Goal: Find contact information: Find contact information

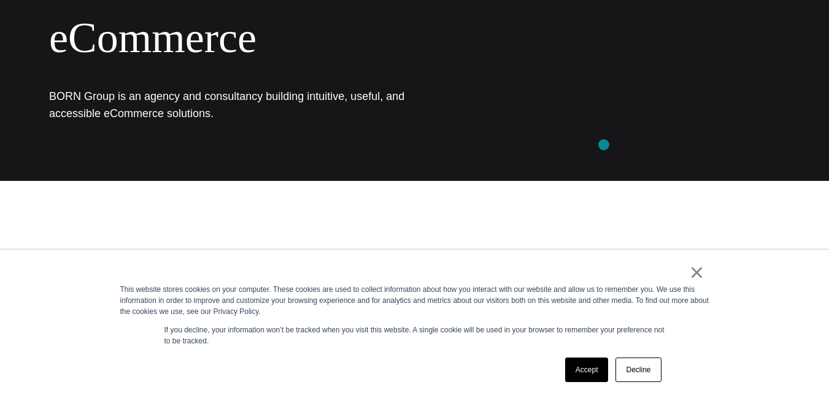
scroll to position [152, 0]
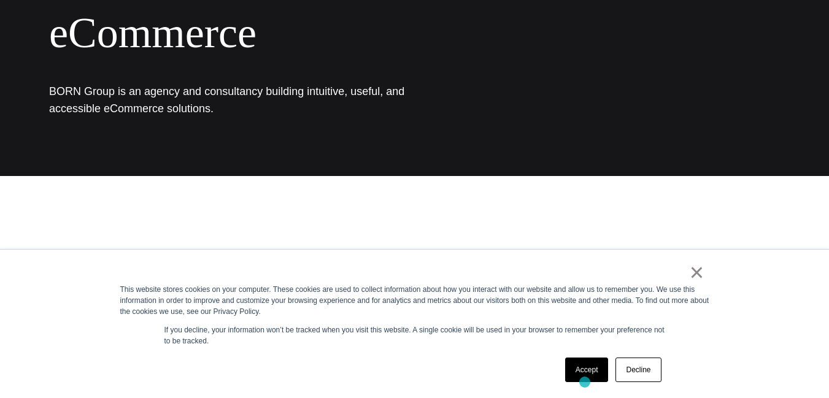
click at [585, 382] on div "Accept Decline" at bounding box center [613, 370] width 104 height 32
click at [581, 371] on link "Accept" at bounding box center [587, 370] width 44 height 25
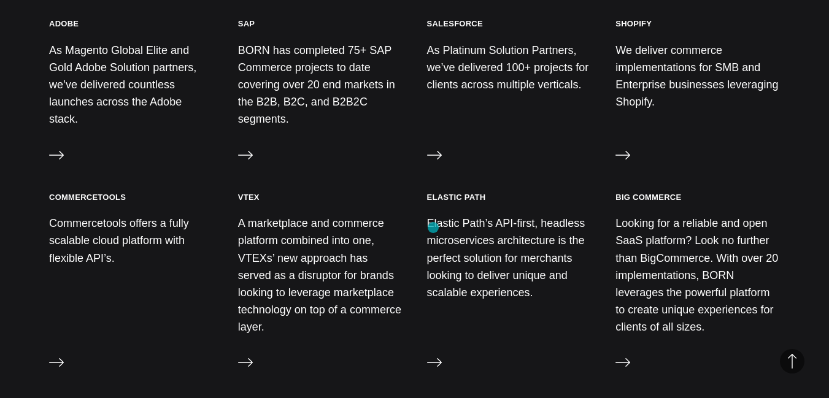
scroll to position [1436, 0]
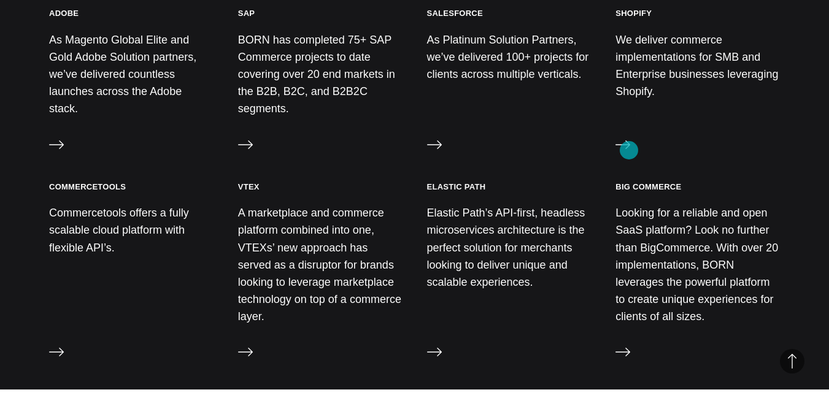
click at [632, 145] on div "Shopify We deliver commerce implementations for SMB and Enterprise businesses l…" at bounding box center [697, 82] width 164 height 149
click at [628, 139] on icon at bounding box center [622, 144] width 15 height 15
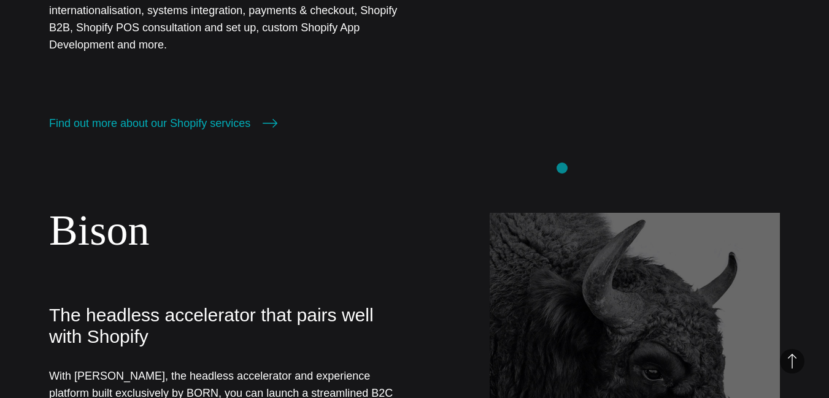
scroll to position [856, 0]
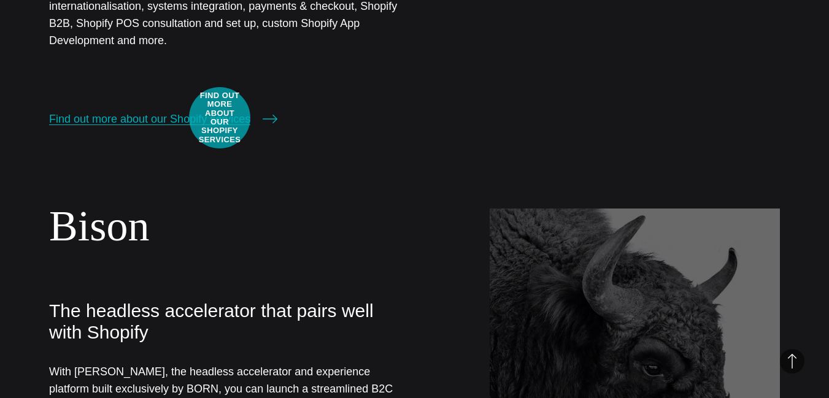
click at [220, 118] on link "Find out more about our Shopify services" at bounding box center [163, 118] width 228 height 17
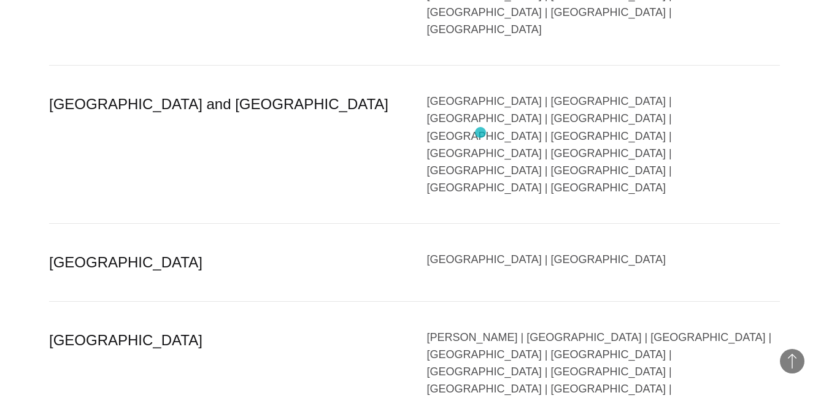
scroll to position [2540, 0]
